Goal: Use online tool/utility: Utilize a website feature to perform a specific function

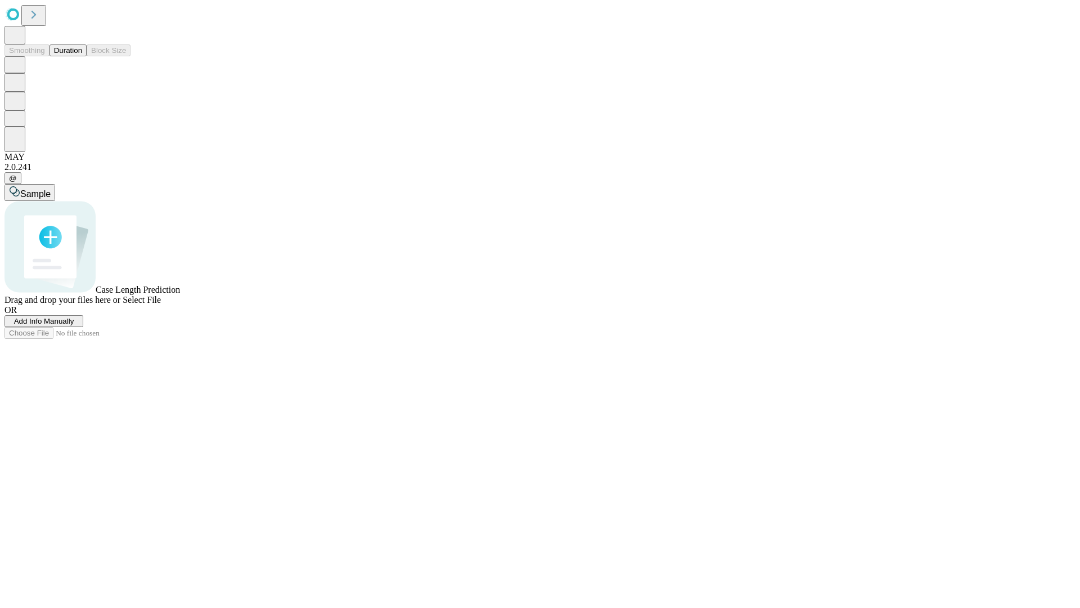
click at [82, 56] on button "Duration" at bounding box center [68, 50] width 37 height 12
click at [161, 304] on span "Select File" at bounding box center [142, 300] width 38 height 10
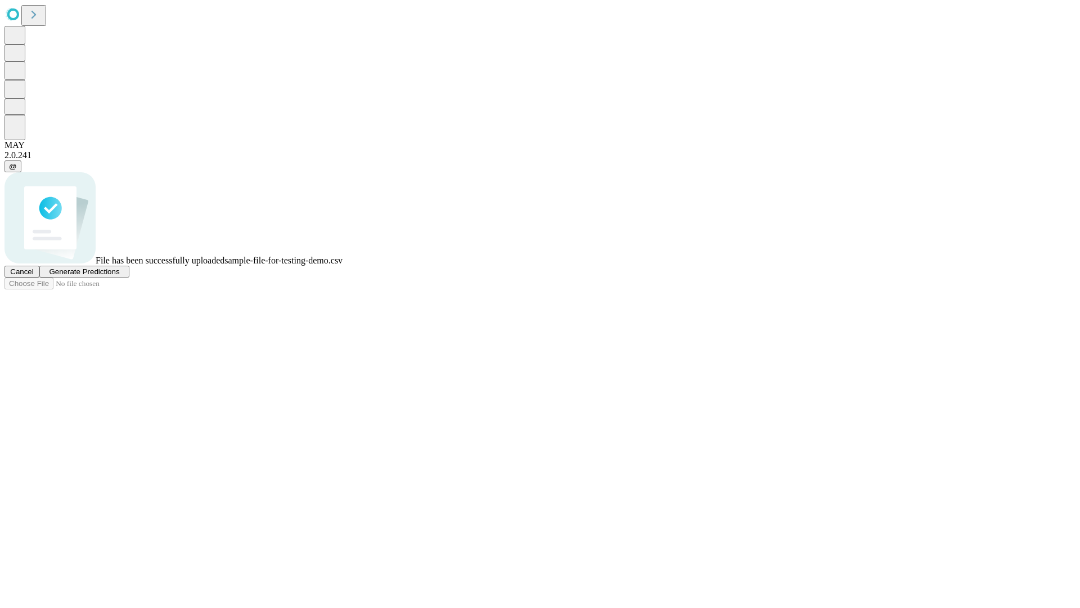
click at [119, 276] on span "Generate Predictions" at bounding box center [84, 271] width 70 height 8
